Goal: Task Accomplishment & Management: Complete application form

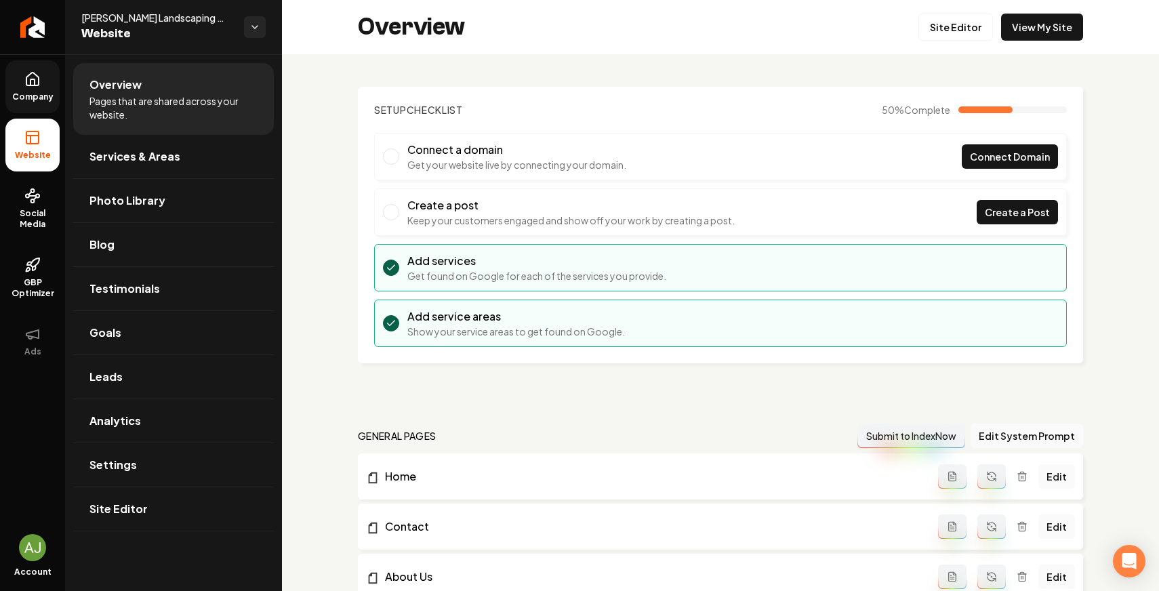
click at [35, 81] on icon at bounding box center [32, 82] width 4 height 6
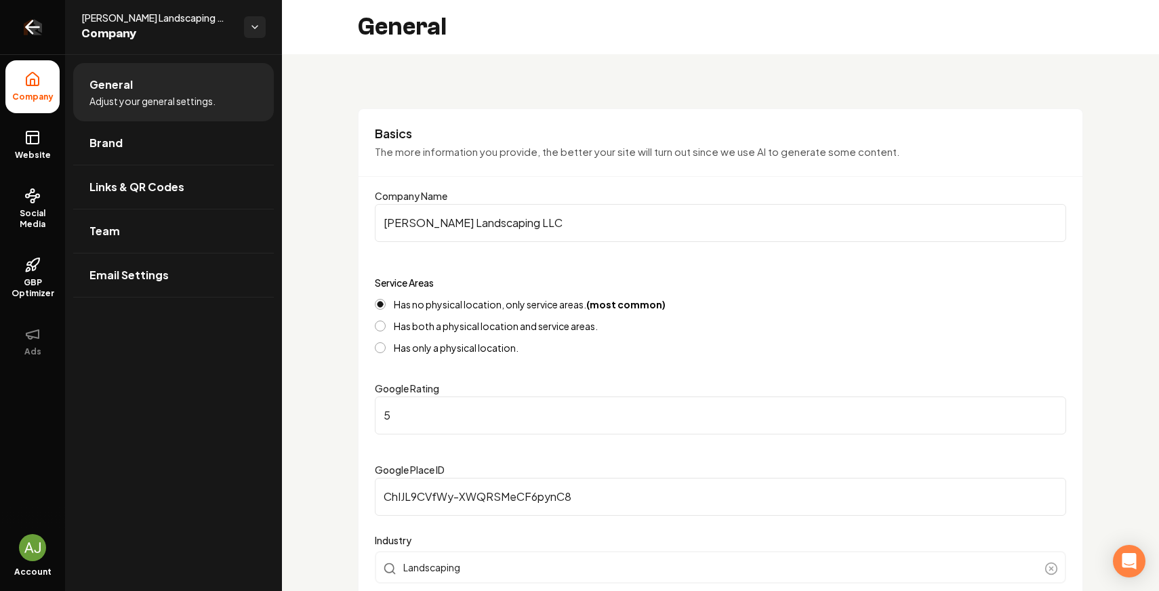
click at [33, 39] on link "Return to dashboard" at bounding box center [32, 27] width 65 height 54
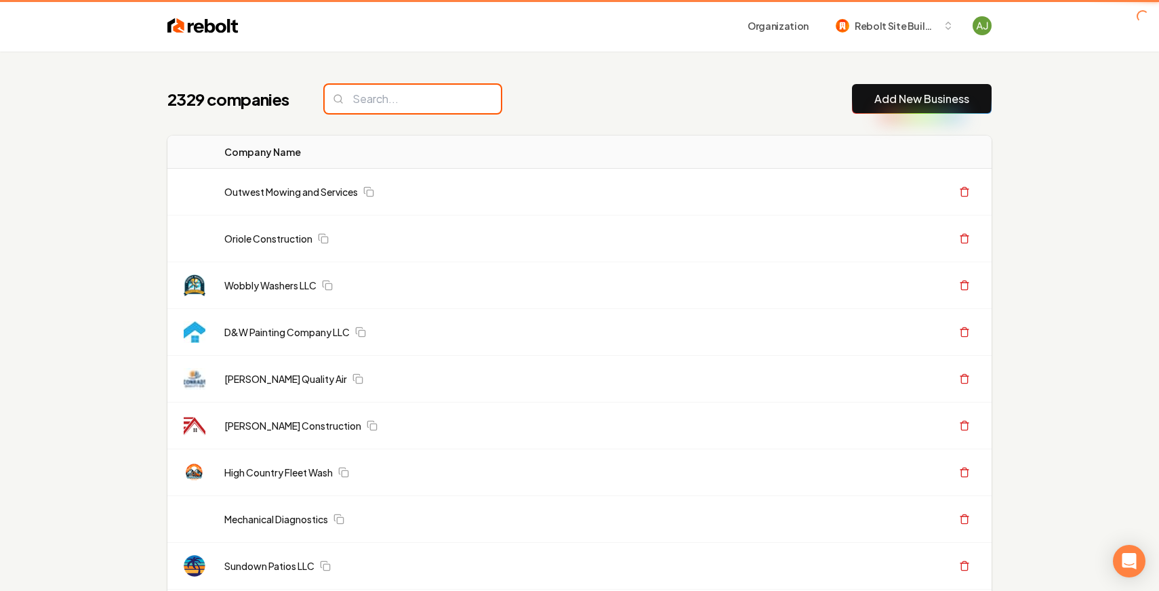
click at [421, 97] on input "search" at bounding box center [413, 99] width 176 height 28
type input "Olso"
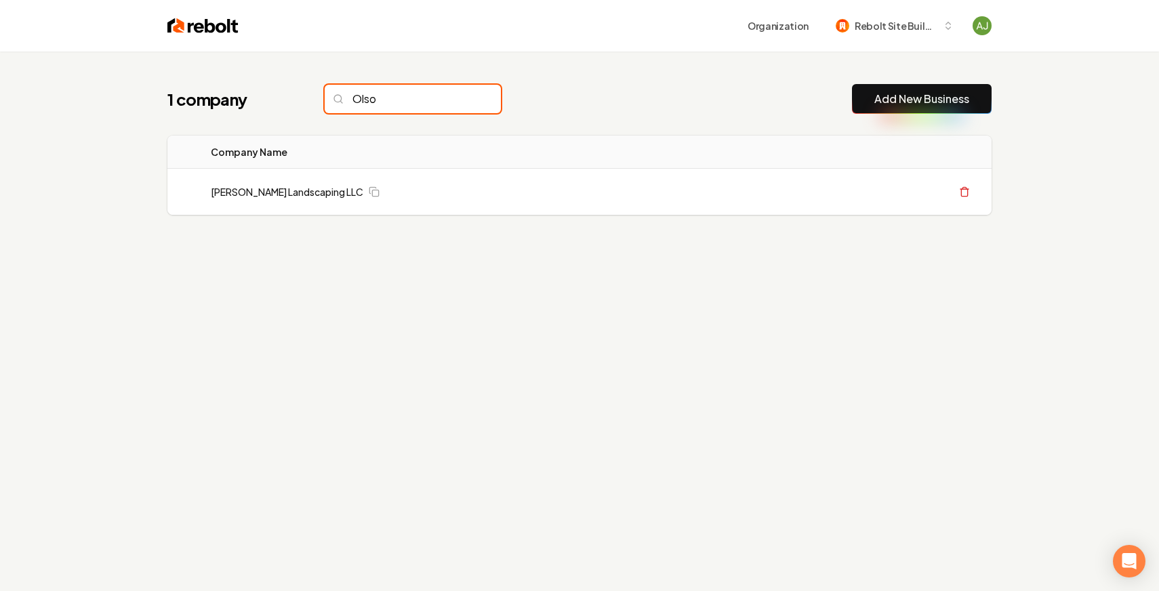
click at [464, 102] on input "Olso" at bounding box center [413, 99] width 176 height 28
click at [462, 100] on input "Olso" at bounding box center [413, 99] width 176 height 28
type input "[PERSON_NAME]"
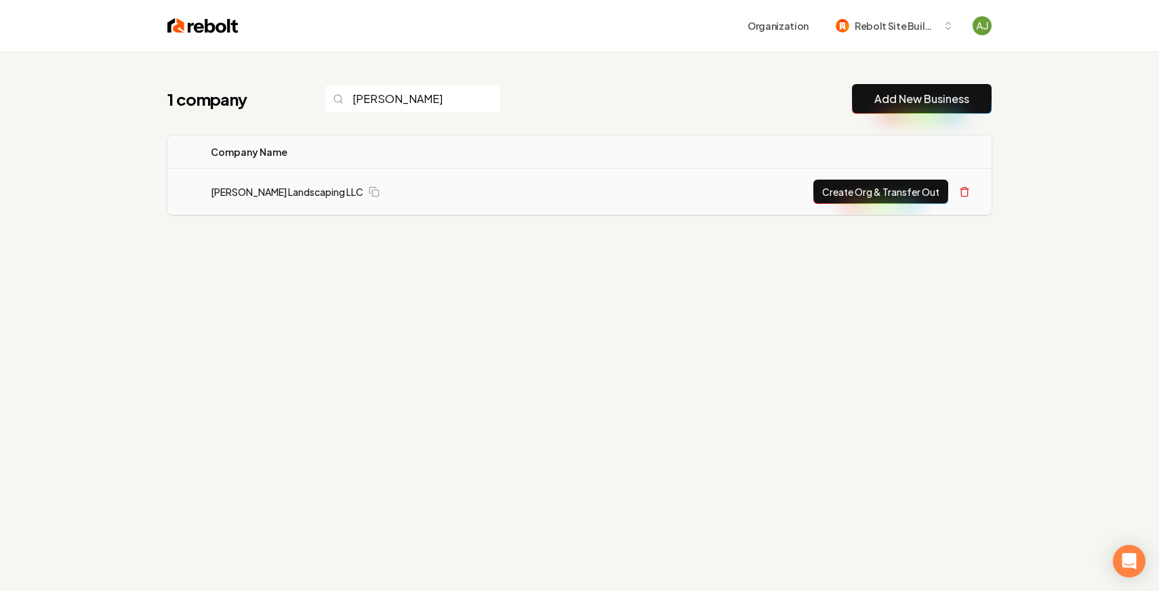
click at [852, 195] on button "Create Org & Transfer Out" at bounding box center [880, 192] width 135 height 24
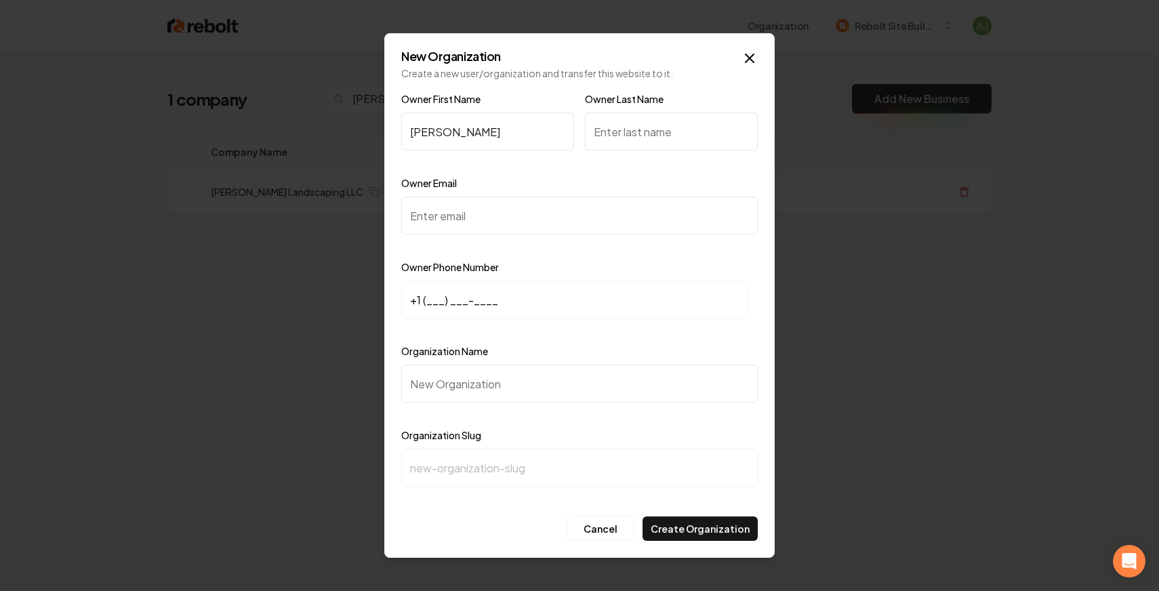
type input "[PERSON_NAME]"
click at [451, 298] on input "+1 (___) ___-____" at bounding box center [574, 300] width 347 height 38
paste input "330) 623-3049"
type input "[PHONE_NUMBER]"
click at [496, 216] on input "Owner Email" at bounding box center [579, 216] width 356 height 38
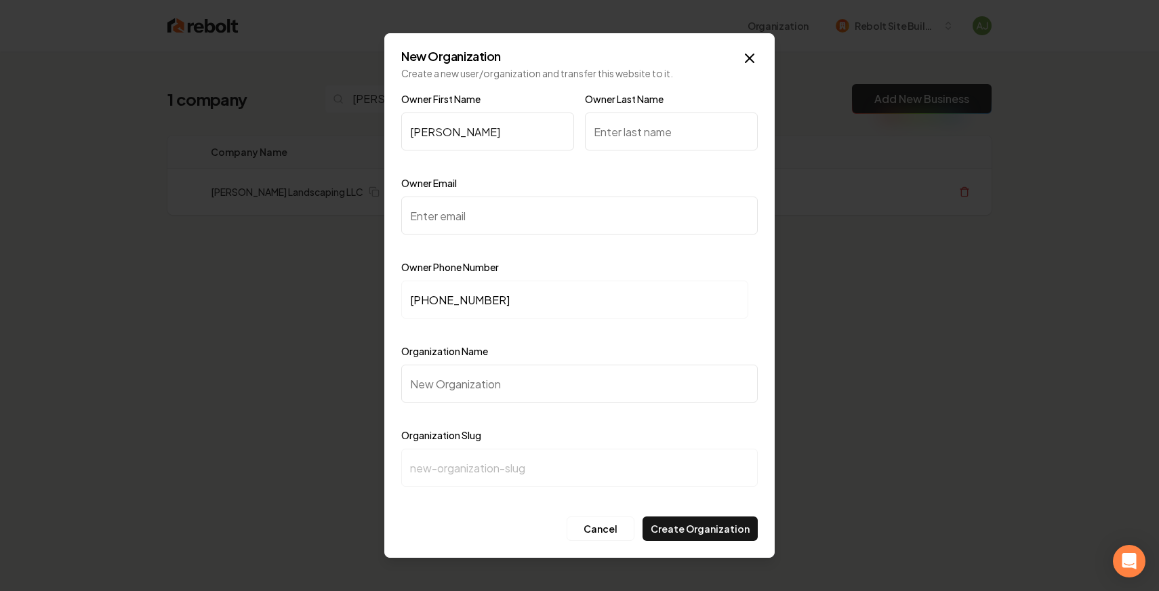
paste input "[EMAIL_ADDRESS][DOMAIN_NAME]"
type input "[EMAIL_ADDRESS][DOMAIN_NAME]"
click at [638, 138] on input "Owner Last Name" at bounding box center [671, 132] width 173 height 38
click at [506, 387] on input "Organization Name" at bounding box center [579, 384] width 356 height 38
paste input "[PERSON_NAME] Landscaping LLC"
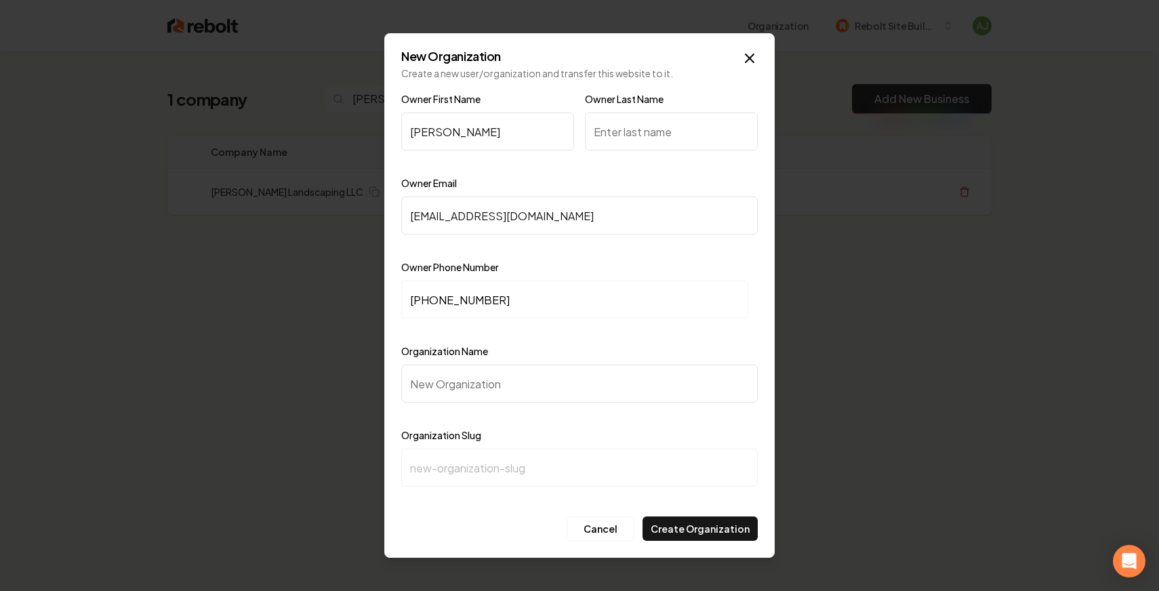
type input "[PERSON_NAME] Landscaping LLC"
type input "[PERSON_NAME]-landscaping-llc"
type input "[PERSON_NAME] Landscaping LLC"
